Goal: Task Accomplishment & Management: Manage account settings

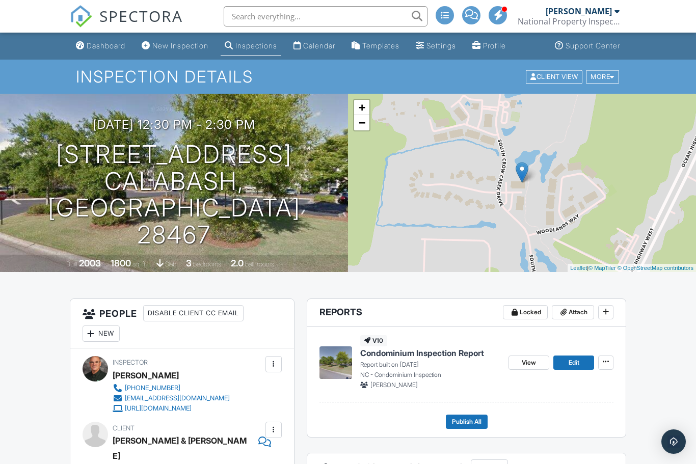
click at [608, 365] on icon at bounding box center [606, 361] width 6 height 7
click at [651, 392] on div "Quick Publish Copy Delete Report" at bounding box center [597, 414] width 200 height 80
click at [577, 362] on span "Edit" at bounding box center [574, 363] width 11 height 10
click at [54, 44] on ul "Dashboard New Inspection Inspections Calendar Templates Settings Profile Suppor…" at bounding box center [348, 46] width 696 height 27
click at [104, 50] on div "Dashboard" at bounding box center [106, 45] width 39 height 9
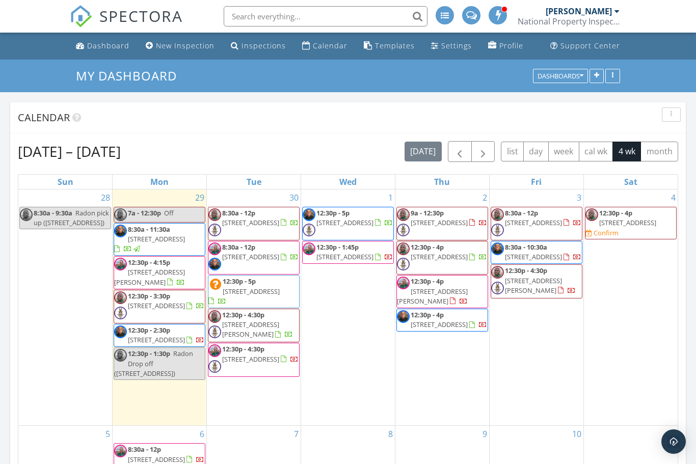
click at [101, 48] on div "Dashboard" at bounding box center [108, 46] width 42 height 10
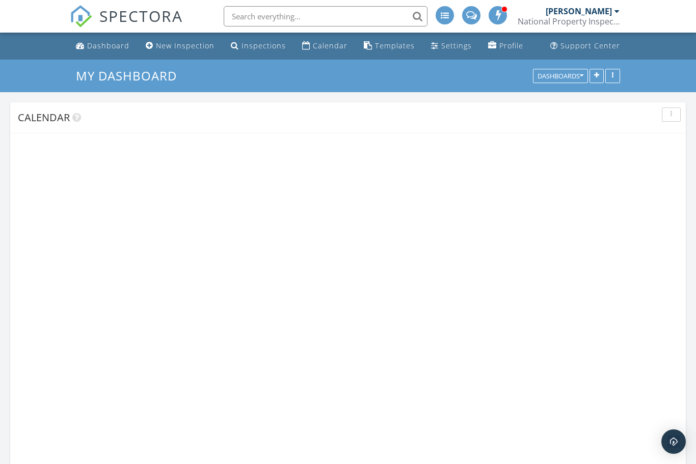
scroll to position [903, 697]
